Goal: Navigation & Orientation: Find specific page/section

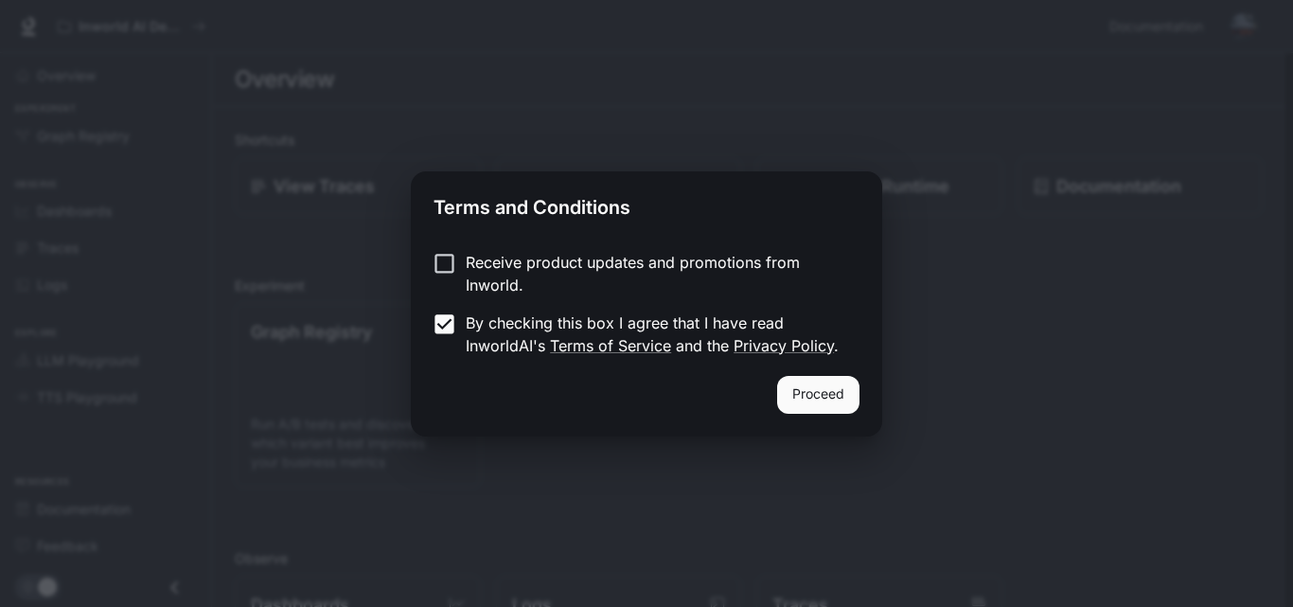
click at [824, 406] on button "Proceed" at bounding box center [818, 395] width 82 height 38
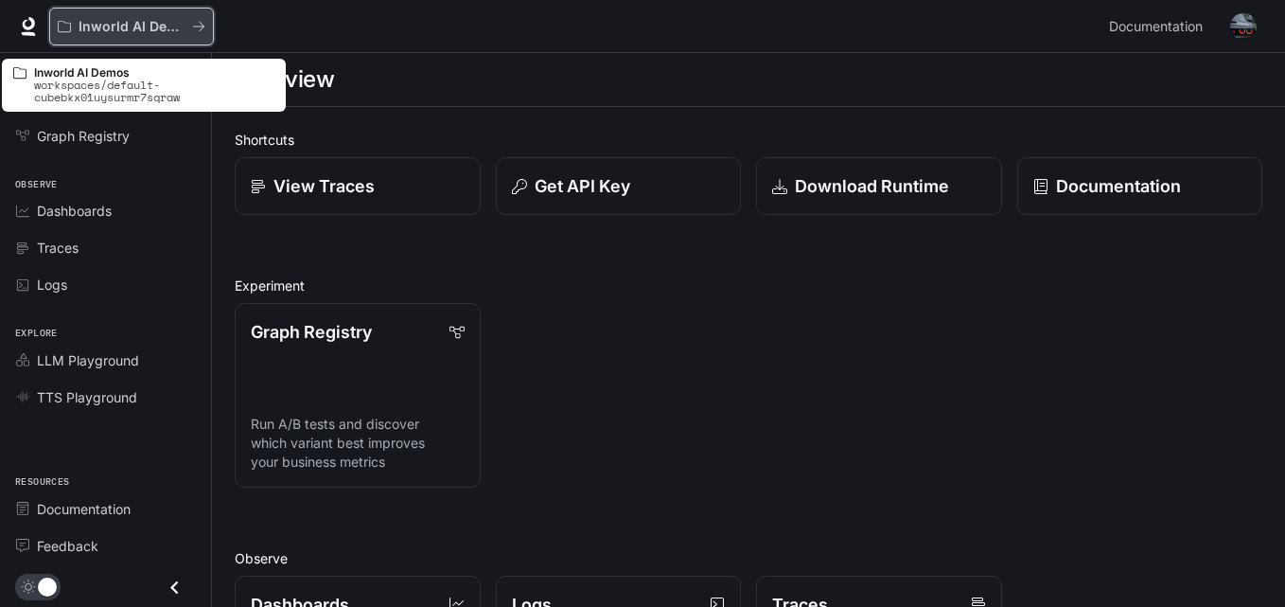
click at [114, 19] on p "Inworld AI Demos" at bounding box center [132, 27] width 106 height 16
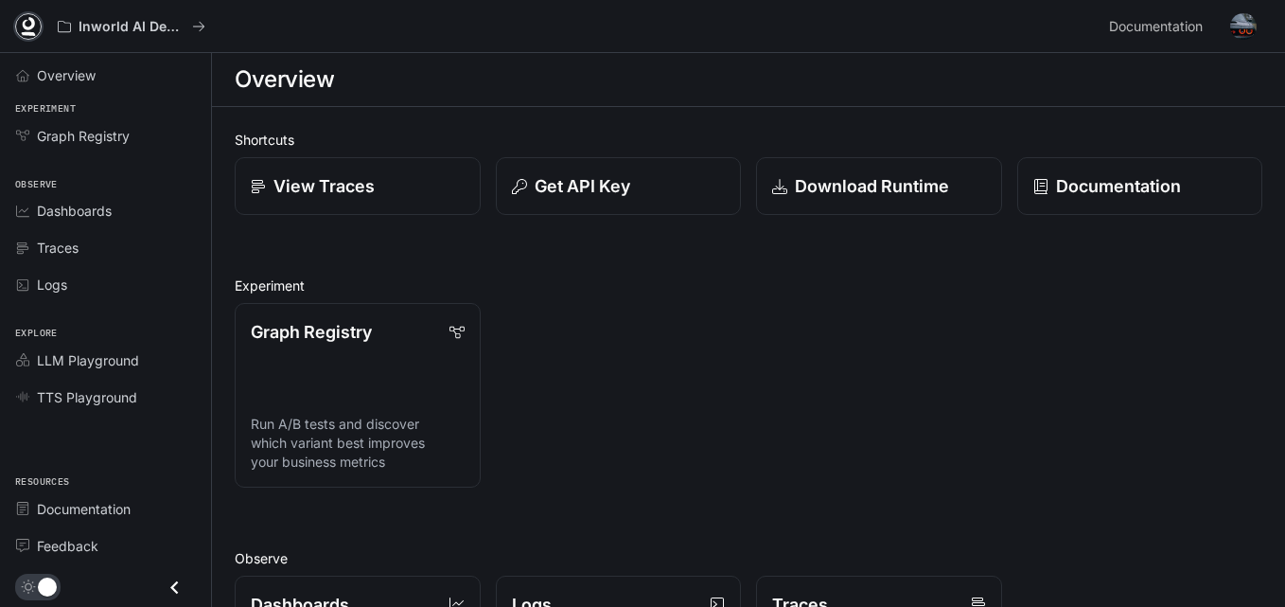
click at [32, 24] on icon at bounding box center [29, 23] width 12 height 13
click at [133, 73] on div "Overview" at bounding box center [116, 75] width 158 height 20
